Goal: Book appointment/travel/reservation

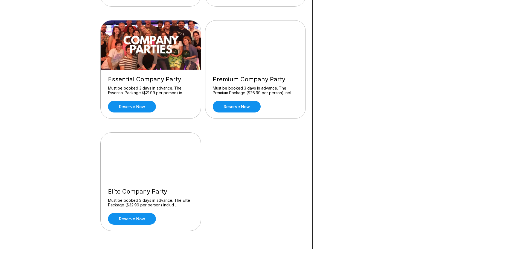
scroll to position [711, 0]
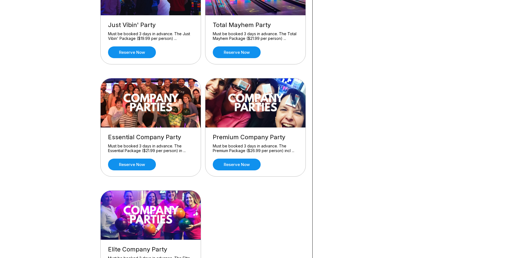
drag, startPoint x: 385, startPoint y: 197, endPoint x: 383, endPoint y: 165, distance: 31.3
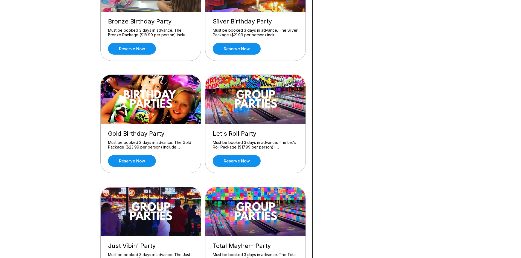
scroll to position [424, 0]
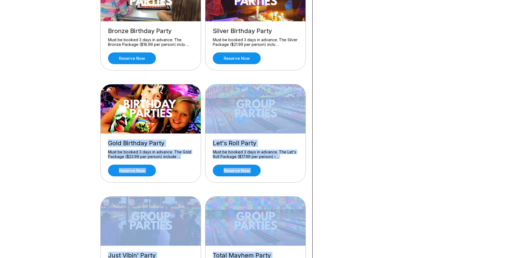
drag, startPoint x: 143, startPoint y: 140, endPoint x: 86, endPoint y: 141, distance: 56.6
click at [77, 138] on div "What you want to do? Vikings Watch Party Game day just got a major upgrade — ca…" at bounding box center [260, 69] width 521 height 937
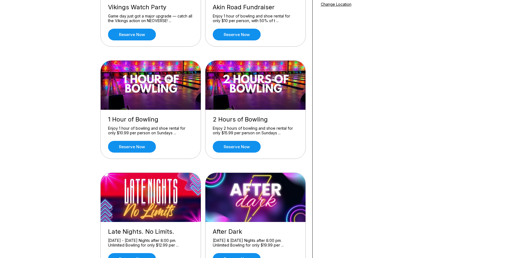
scroll to position [96, 0]
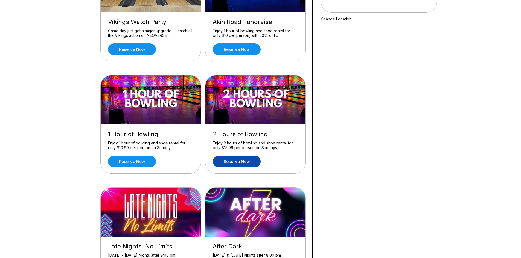
click at [233, 163] on link "Reserve now" at bounding box center [237, 162] width 48 height 12
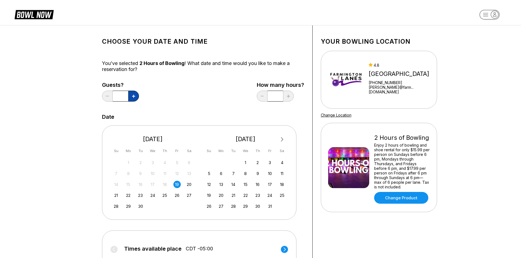
click at [136, 96] on button at bounding box center [133, 96] width 11 height 11
type input "*"
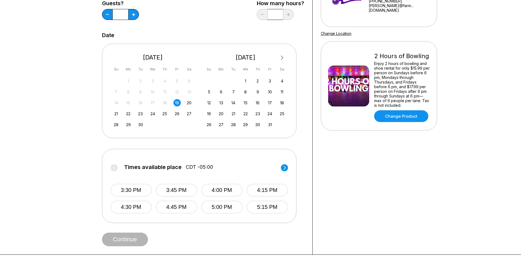
scroll to position [82, 0]
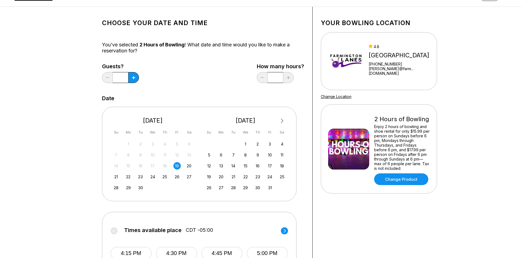
scroll to position [27, 0]
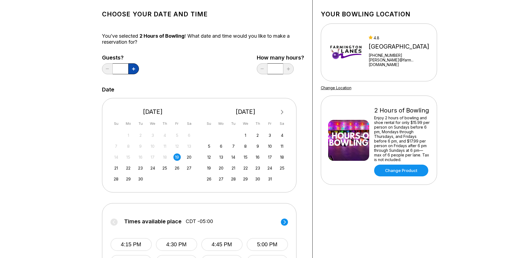
click at [133, 68] on icon at bounding box center [133, 69] width 3 height 3
type input "*"
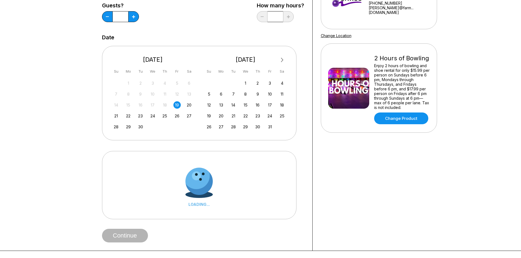
scroll to position [137, 0]
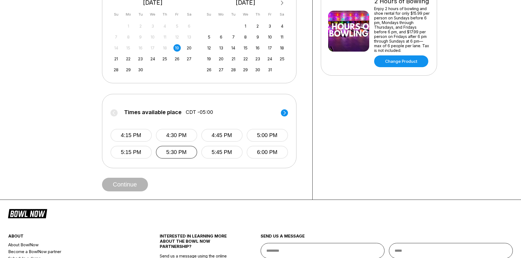
click at [161, 151] on button "5:30 PM" at bounding box center [176, 152] width 41 height 13
